Goal: Information Seeking & Learning: Learn about a topic

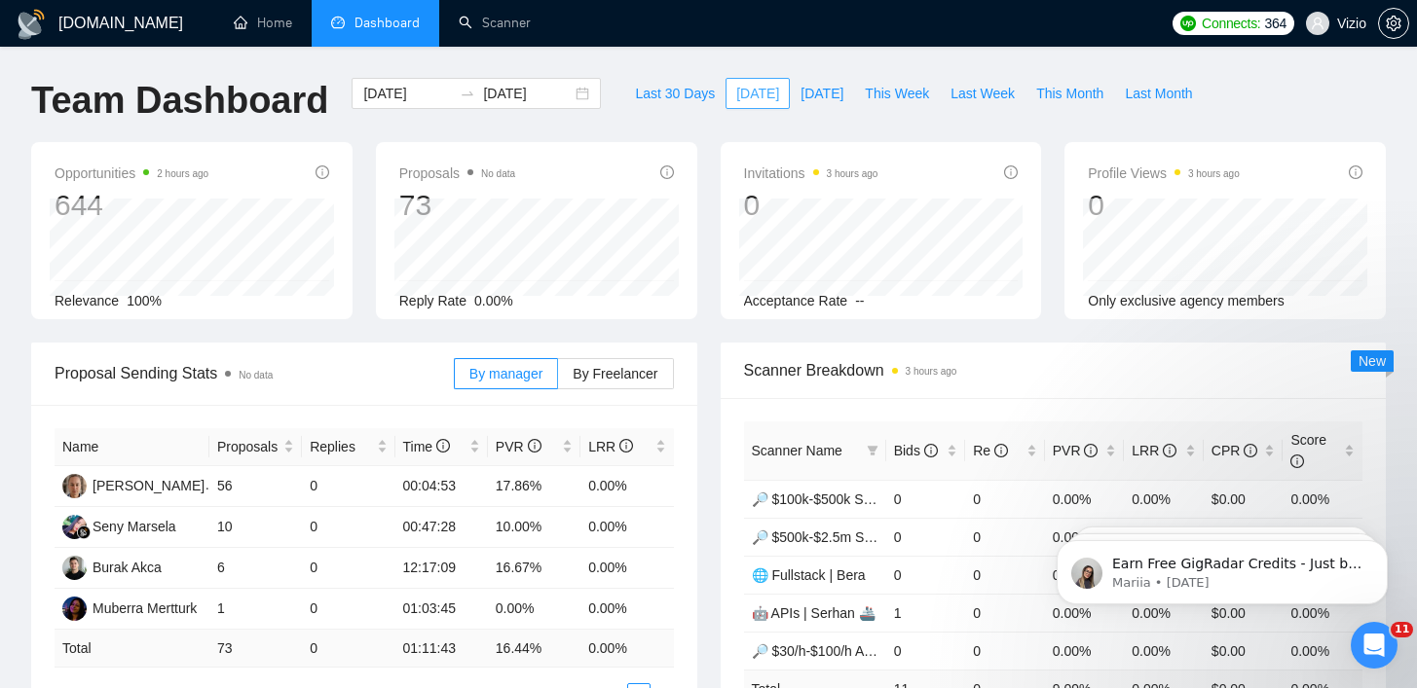
click at [725, 97] on button "[DATE]" at bounding box center [757, 93] width 64 height 31
click at [682, 80] on button "Last 30 Days" at bounding box center [674, 93] width 101 height 31
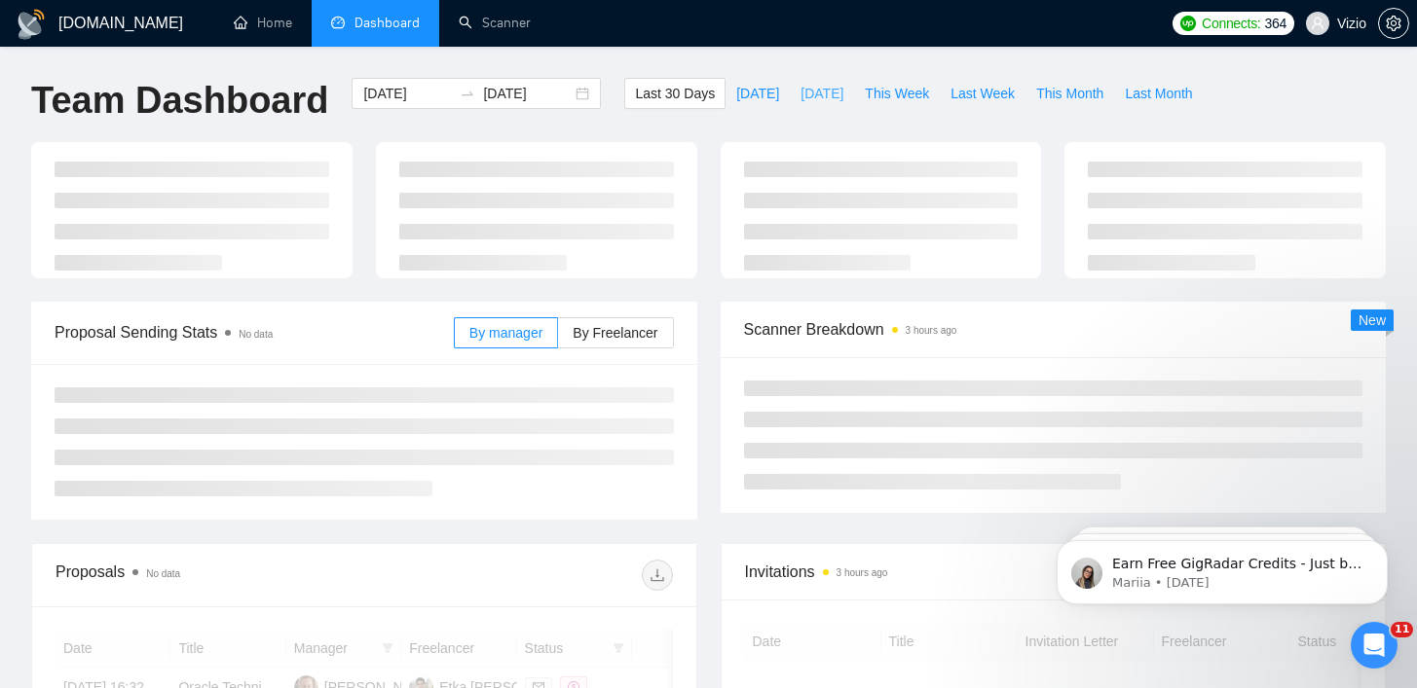
click at [790, 80] on button "[DATE]" at bounding box center [822, 93] width 64 height 31
type input "[DATE]"
click at [749, 84] on span "[DATE]" at bounding box center [757, 93] width 43 height 21
type input "[DATE]"
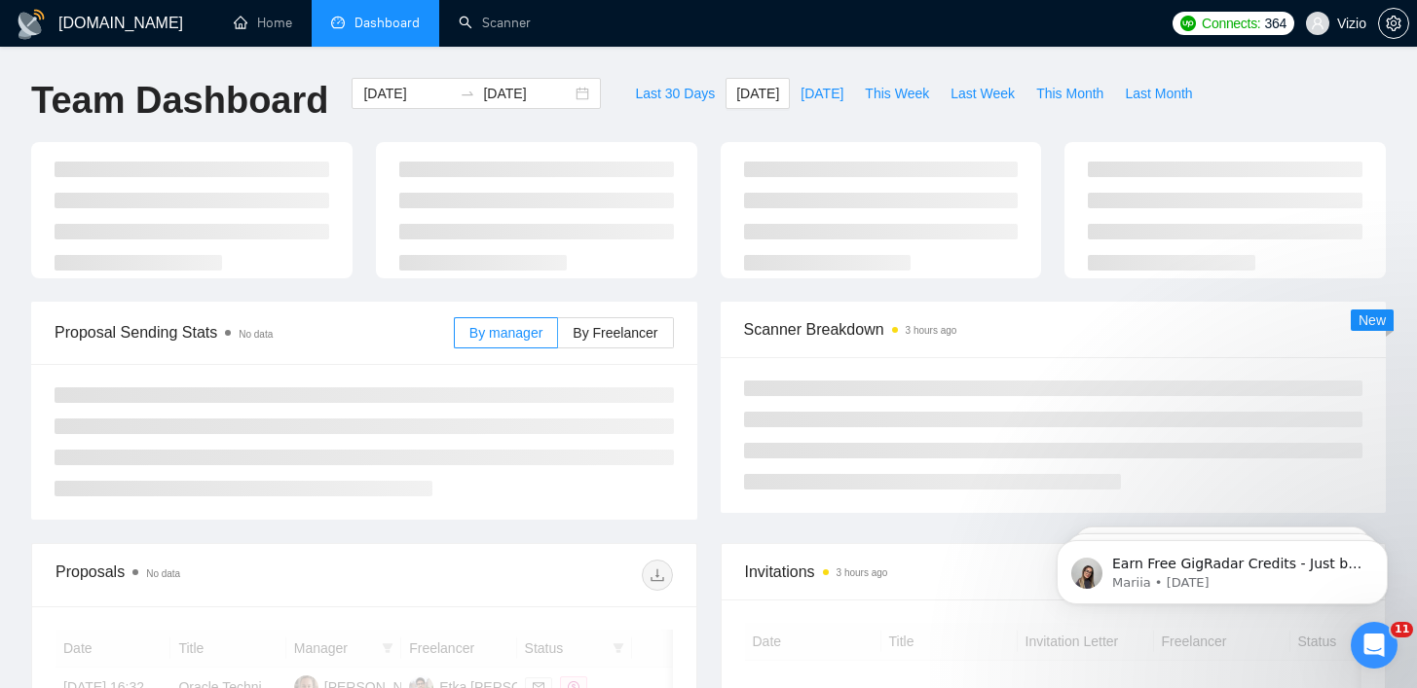
type input "[DATE]"
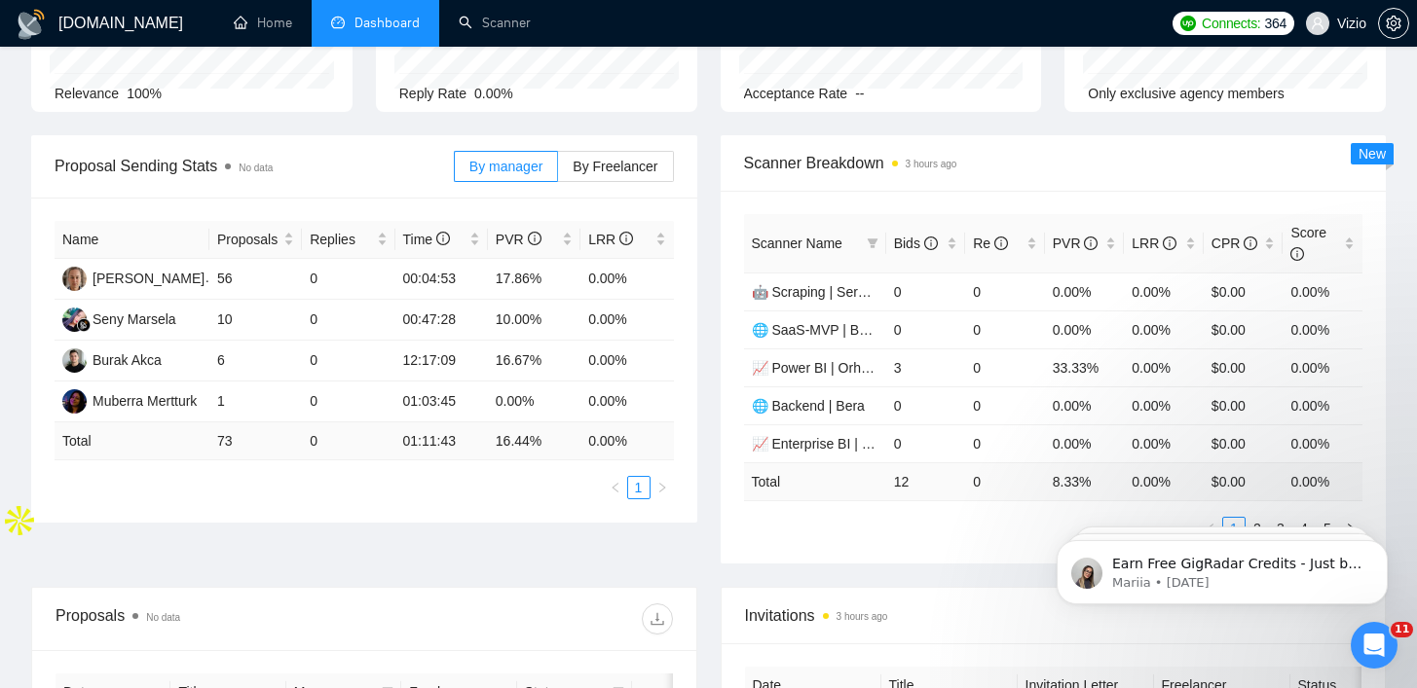
scroll to position [298, 0]
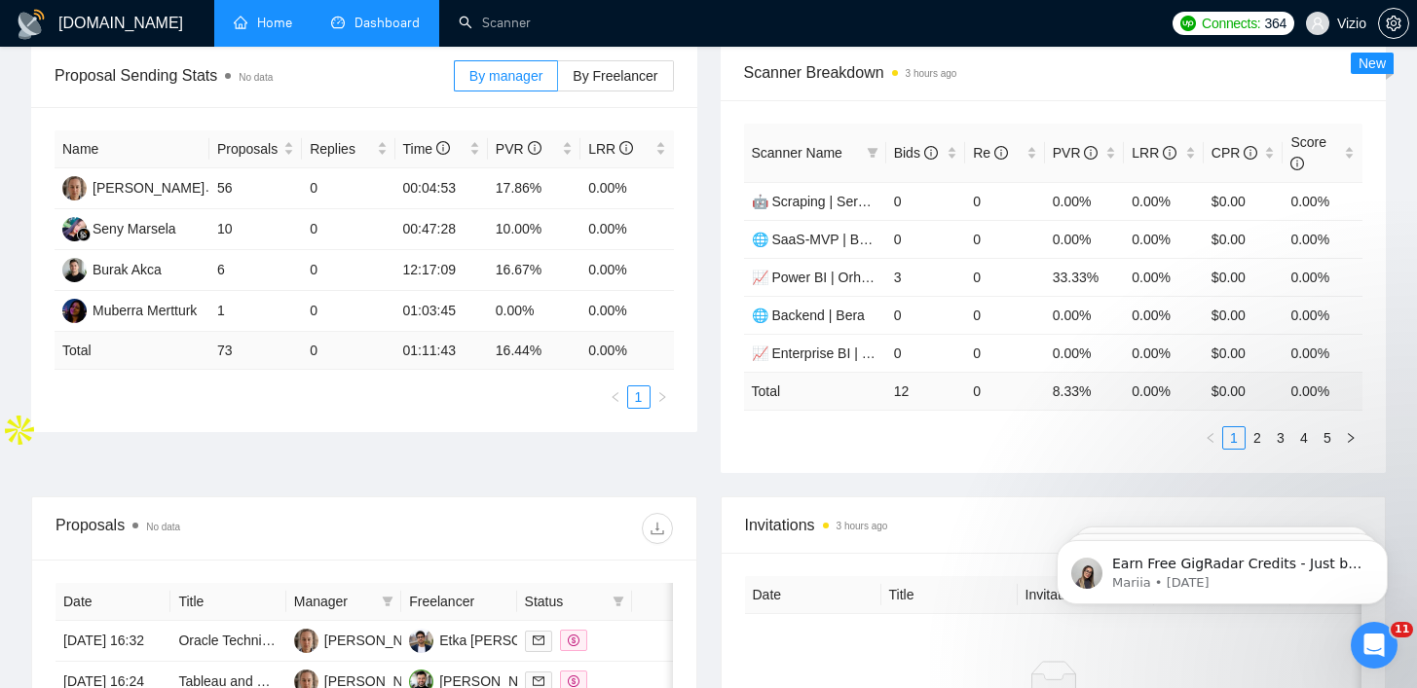
click at [255, 27] on link "Home" at bounding box center [263, 23] width 58 height 17
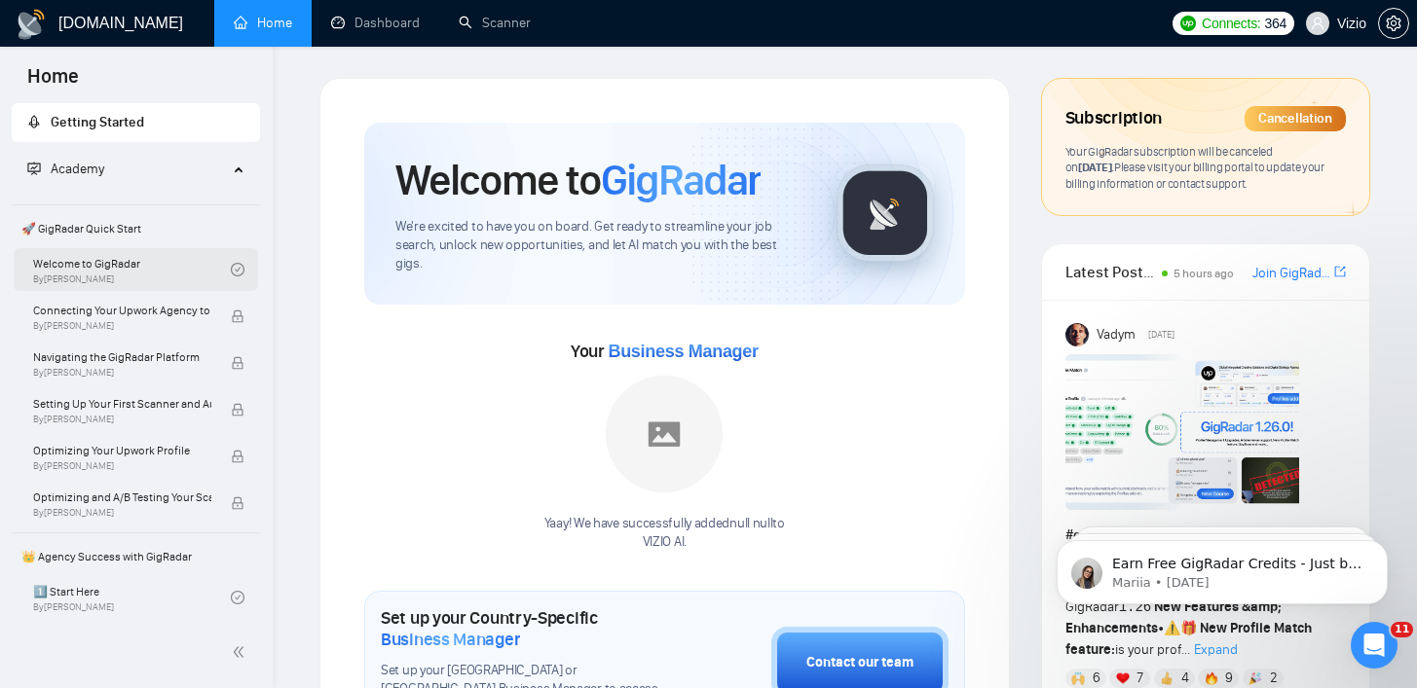
click at [205, 266] on link "Welcome to GigRadar By [PERSON_NAME]" at bounding box center [132, 269] width 198 height 43
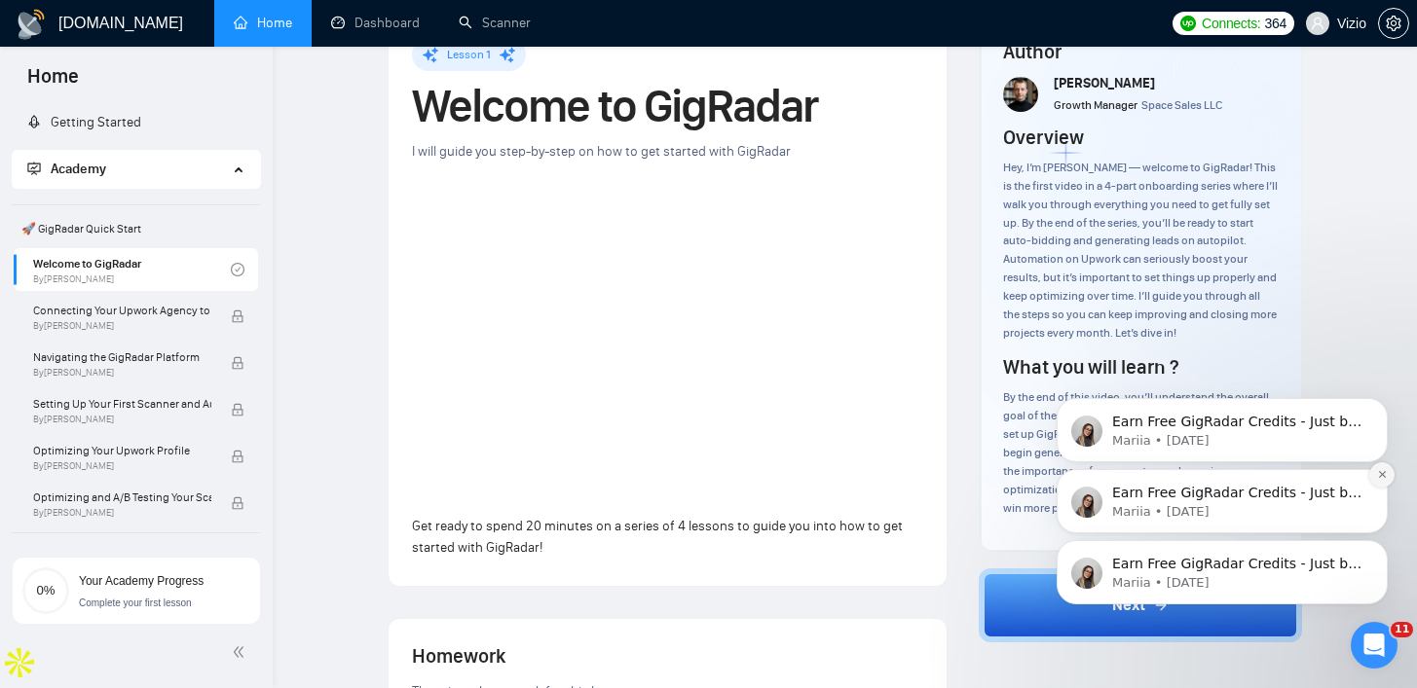
click at [1379, 476] on icon "Dismiss notification" at bounding box center [1382, 474] width 11 height 11
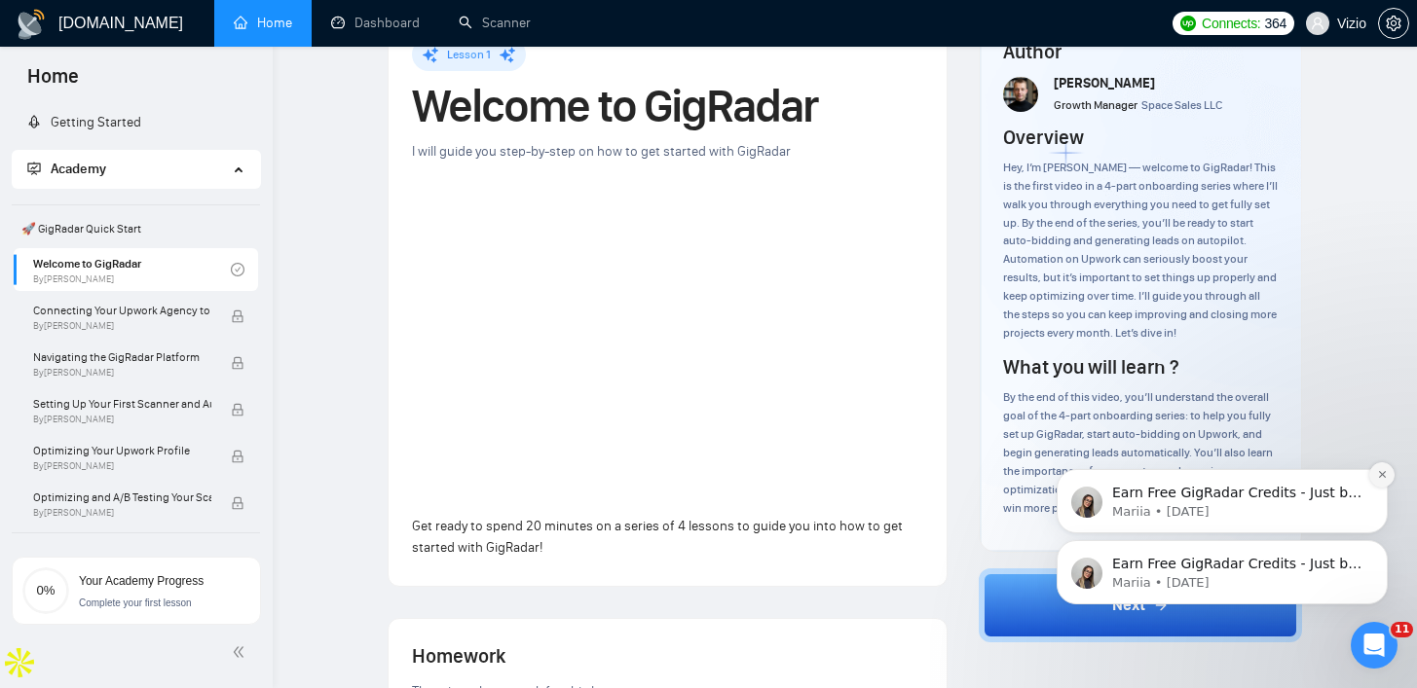
click at [1384, 479] on icon "Dismiss notification" at bounding box center [1382, 474] width 11 height 11
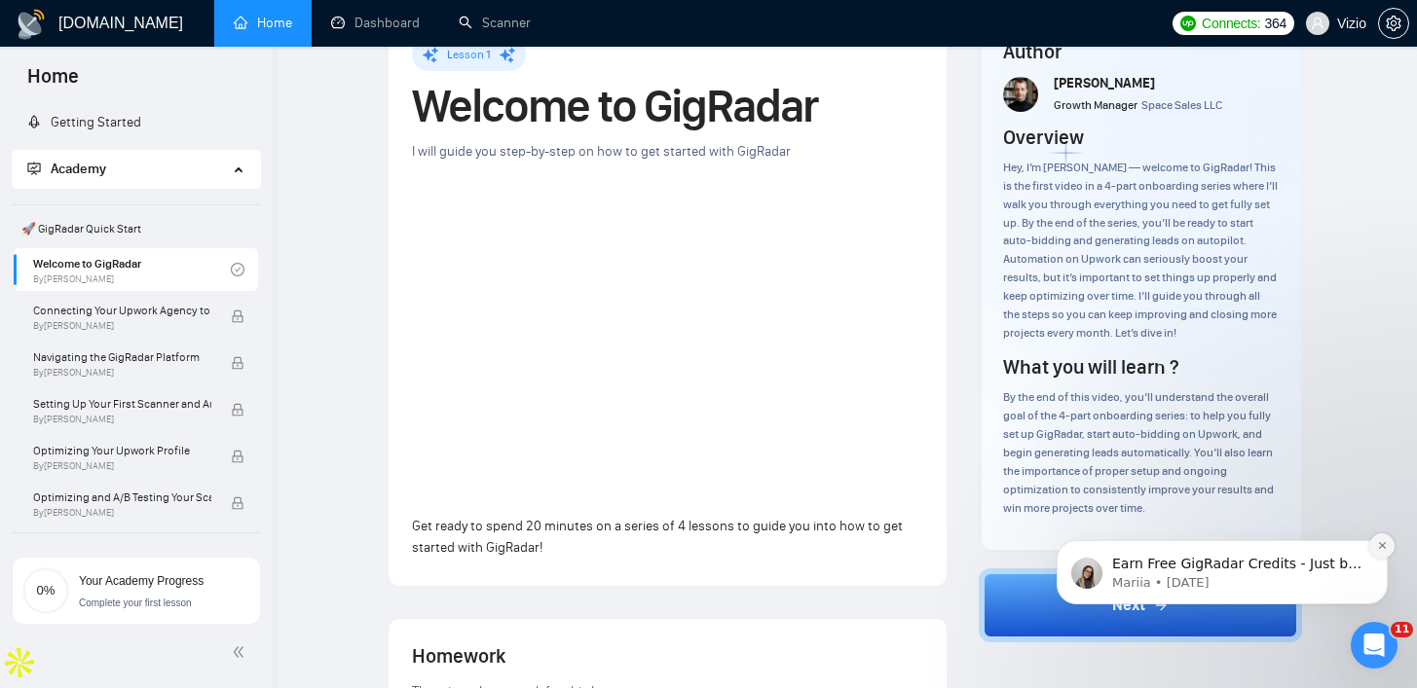
click at [1377, 546] on icon "Dismiss notification" at bounding box center [1382, 545] width 11 height 11
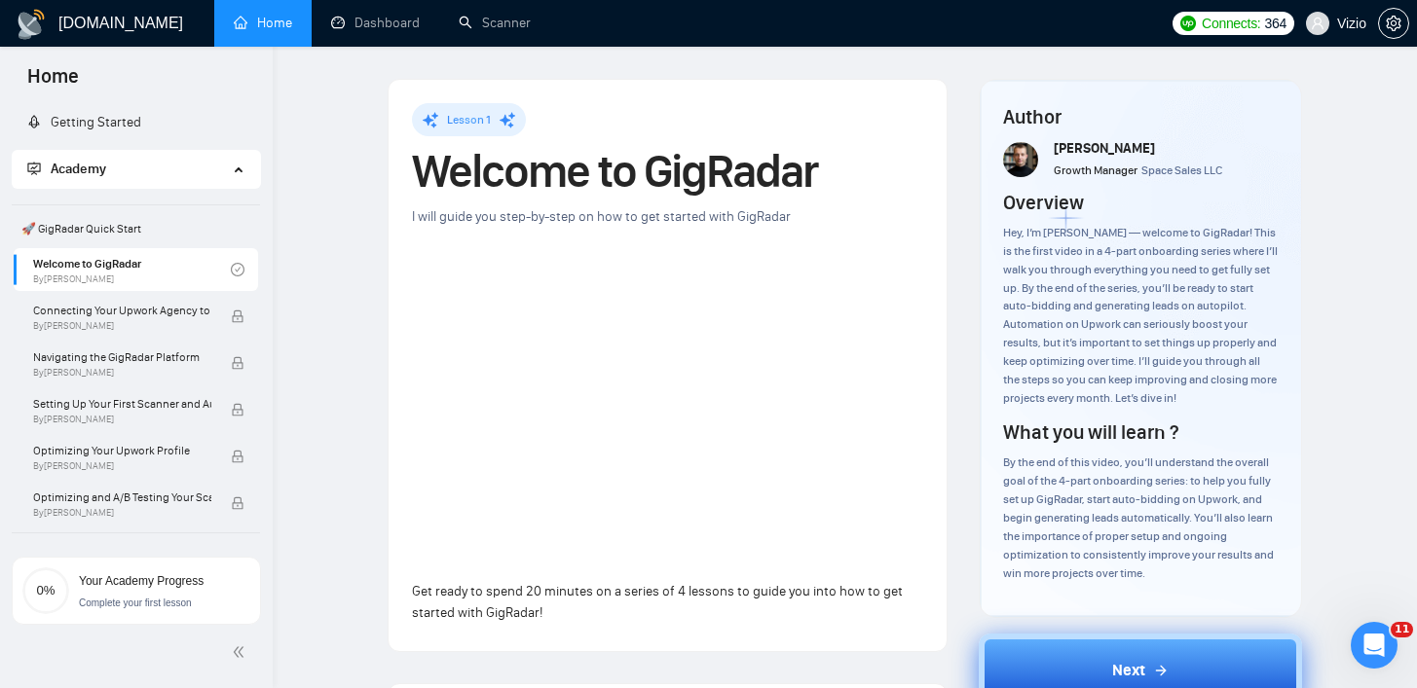
click at [1041, 649] on button "Next" at bounding box center [1140, 671] width 323 height 74
